Goal: Information Seeking & Learning: Learn about a topic

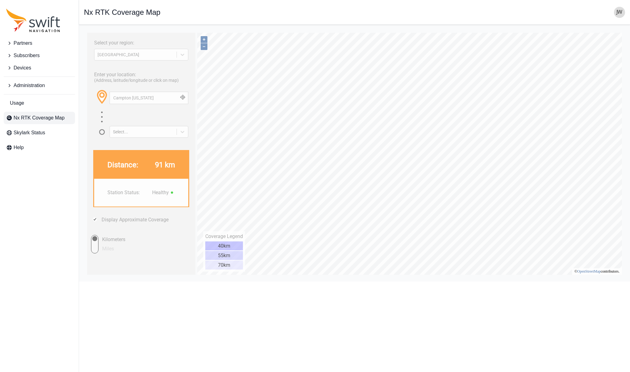
click at [11, 69] on icon "Sidenav" at bounding box center [9, 68] width 6 height 6
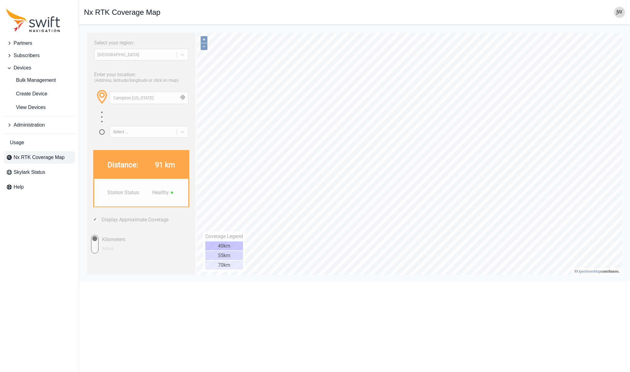
click at [26, 124] on span "Administration" at bounding box center [29, 124] width 31 height 7
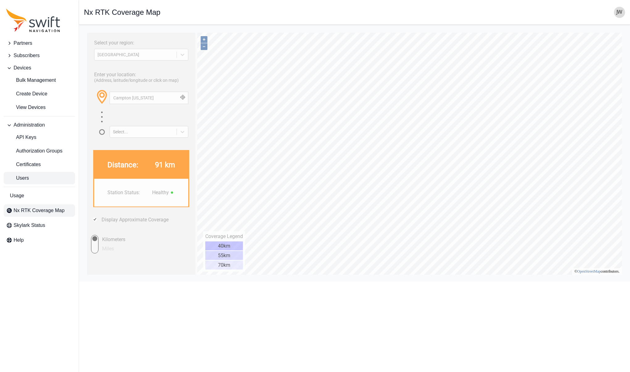
click at [26, 179] on span "Users" at bounding box center [17, 178] width 23 height 7
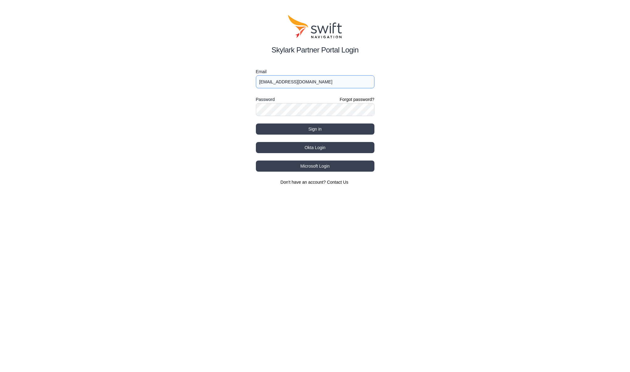
type input "[EMAIL_ADDRESS][DOMAIN_NAME]"
click at [314, 148] on button "Okta Login" at bounding box center [315, 147] width 119 height 11
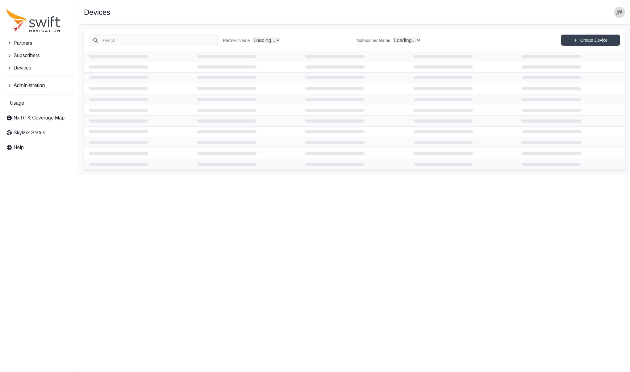
select select "Subscriber"
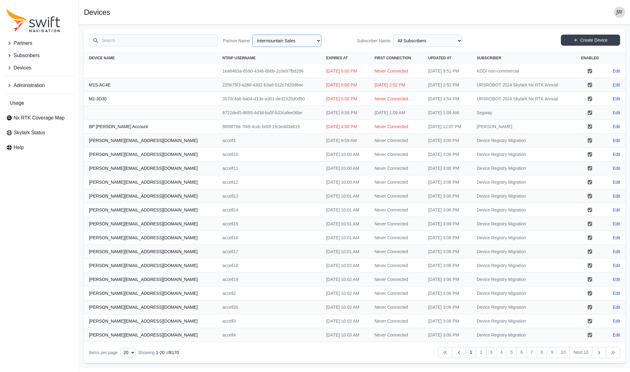
select select "e5635ad5-bb47-45ad-b9c9-b57d7d8429e8"
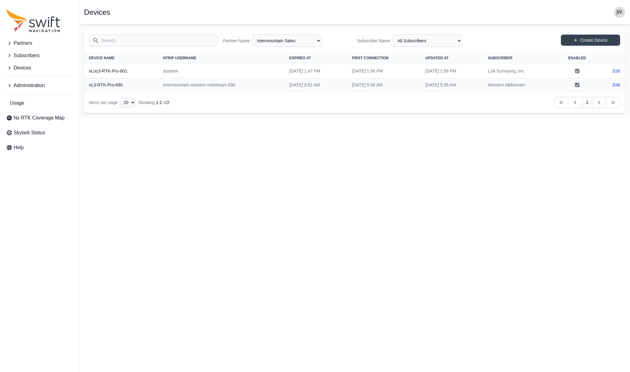
click at [364, 118] on html "Partners Subscribers Devices Administration Usage Nx RTK Coverage Map Skylark S…" at bounding box center [315, 59] width 630 height 118
click at [617, 70] on link "Edit" at bounding box center [616, 71] width 7 height 6
select select "e5635ad5-bb47-45ad-b9c9-b57d7d8429e8"
select select "b6161d62-dd68-469d-ae1f-54d047afb2de"
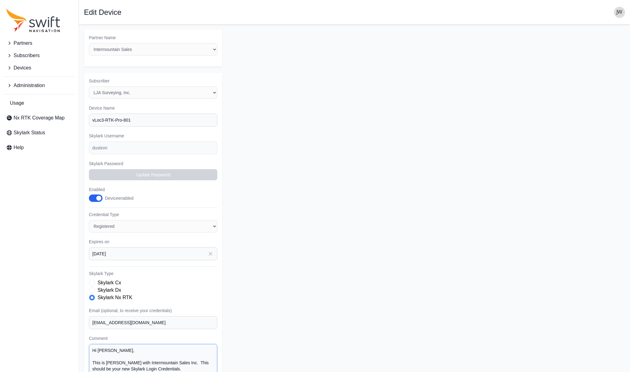
select select "e5635ad5-bb47-45ad-b9c9-b57d7d8429e8"
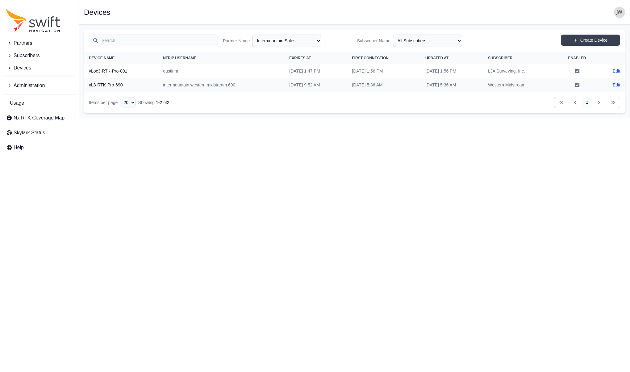
click at [617, 69] on link "Edit" at bounding box center [616, 71] width 7 height 6
select select "e5635ad5-bb47-45ad-b9c9-b57d7d8429e8"
select select "b6161d62-dd68-469d-ae1f-54d047afb2de"
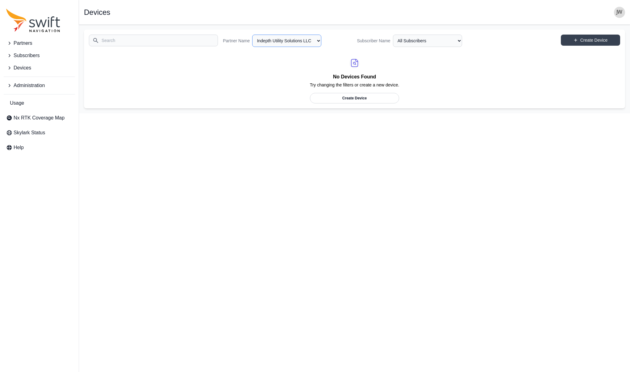
select select "b2fb72ae-5c3b-428f-83a8-8423ade8e767"
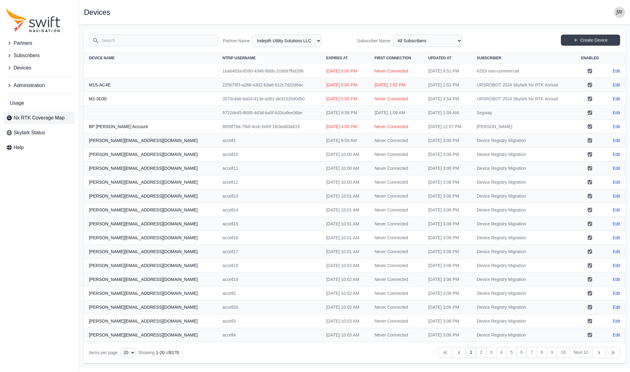
click at [28, 117] on span "Nx RTK Coverage Map" at bounding box center [39, 117] width 51 height 7
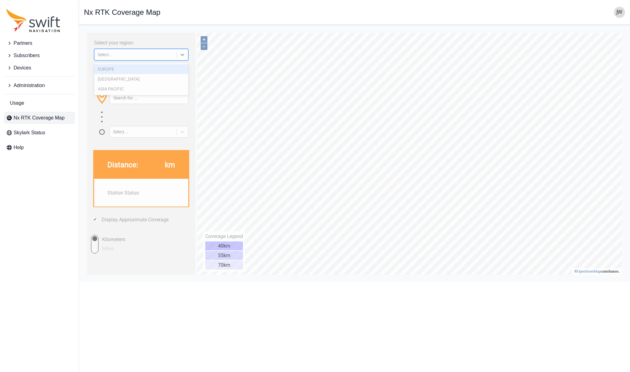
click at [107, 55] on div "Select..." at bounding box center [136, 54] width 76 height 5
click at [105, 78] on div "[GEOGRAPHIC_DATA]" at bounding box center [141, 79] width 94 height 10
click at [124, 99] on input "text" at bounding box center [149, 98] width 78 height 12
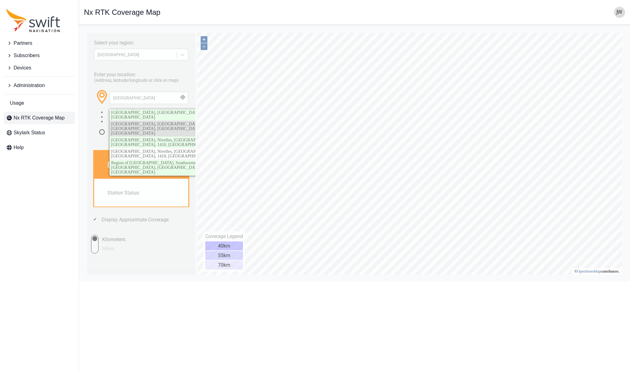
click at [142, 122] on span "Waterloo, Region of Waterloo, Southwestern Ontario, Ontario, Canada" at bounding box center [169, 129] width 116 height 14
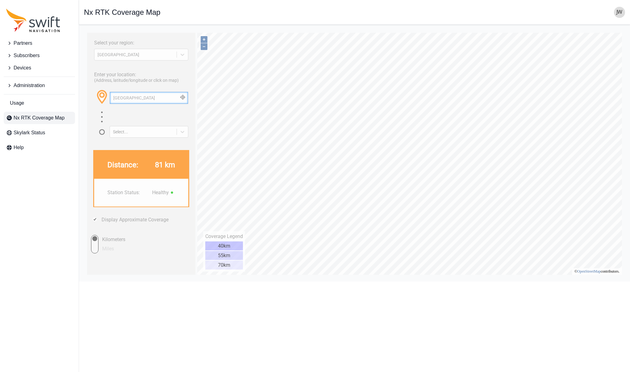
click at [122, 99] on input "Waterloo" at bounding box center [149, 98] width 78 height 12
drag, startPoint x: 134, startPoint y: 98, endPoint x: 91, endPoint y: 98, distance: 43.2
click at [91, 98] on div "Enter your location: (Address, latitude/longitude or click on map) Waterloo Sel…" at bounding box center [141, 103] width 102 height 70
paste input "Kitchener"
click at [183, 99] on button "button" at bounding box center [183, 98] width 10 height 12
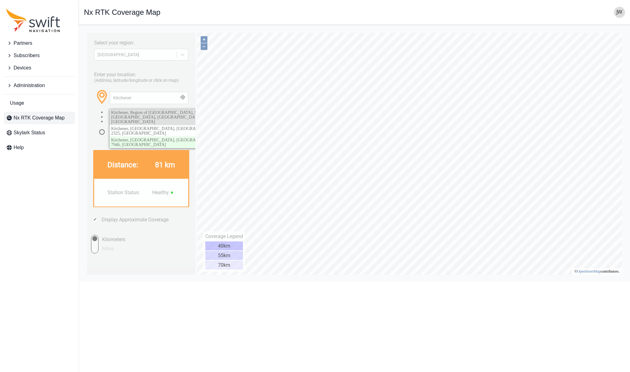
click at [161, 115] on span "Kitchener, Region of Waterloo, Southwestern Ontario, Ontario, Canada" at bounding box center [164, 117] width 107 height 14
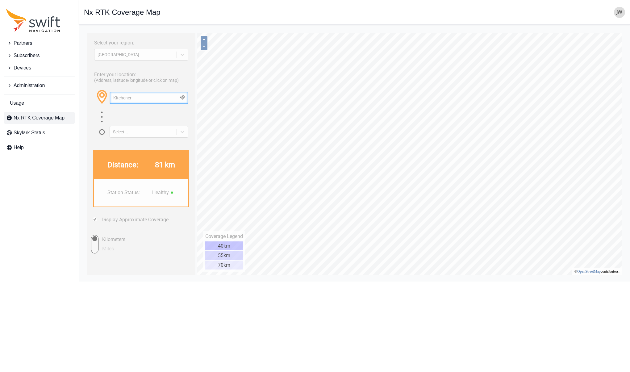
click at [143, 98] on input "Kitchener" at bounding box center [149, 98] width 78 height 12
drag, startPoint x: 136, startPoint y: 98, endPoint x: 90, endPoint y: 98, distance: 46.0
click at [90, 98] on div "Select your region: NORTH AMERICA Enter your location: (Address, latitude/longi…" at bounding box center [141, 154] width 108 height 242
paste input "Guelph"
click at [185, 98] on button "button" at bounding box center [183, 98] width 10 height 12
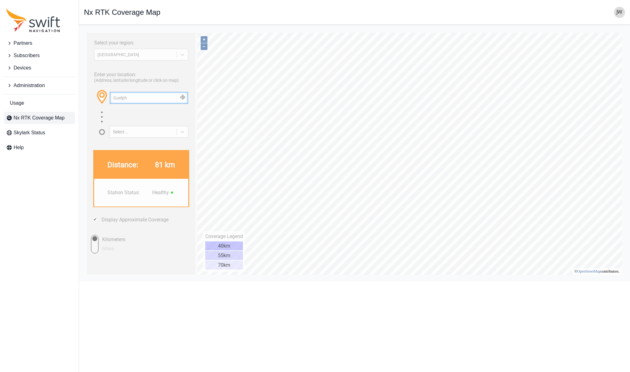
drag, startPoint x: 132, startPoint y: 99, endPoint x: 91, endPoint y: 95, distance: 41.6
click at [91, 95] on div "Enter your location: (Address, latitude/longitude or click on map) Guelph Selec…" at bounding box center [141, 103] width 102 height 70
paste input "Hamilton"
type input "Hamilton"
click at [183, 98] on button "button" at bounding box center [183, 98] width 10 height 12
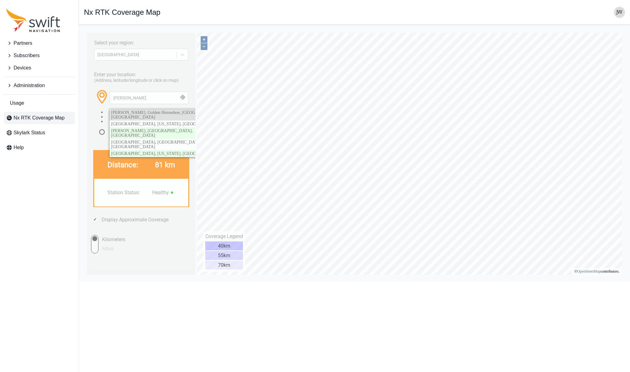
click at [173, 112] on span "Hamilton, Golden Horseshoe, Ontario, Canada" at bounding box center [169, 114] width 116 height 9
